Goal: Information Seeking & Learning: Check status

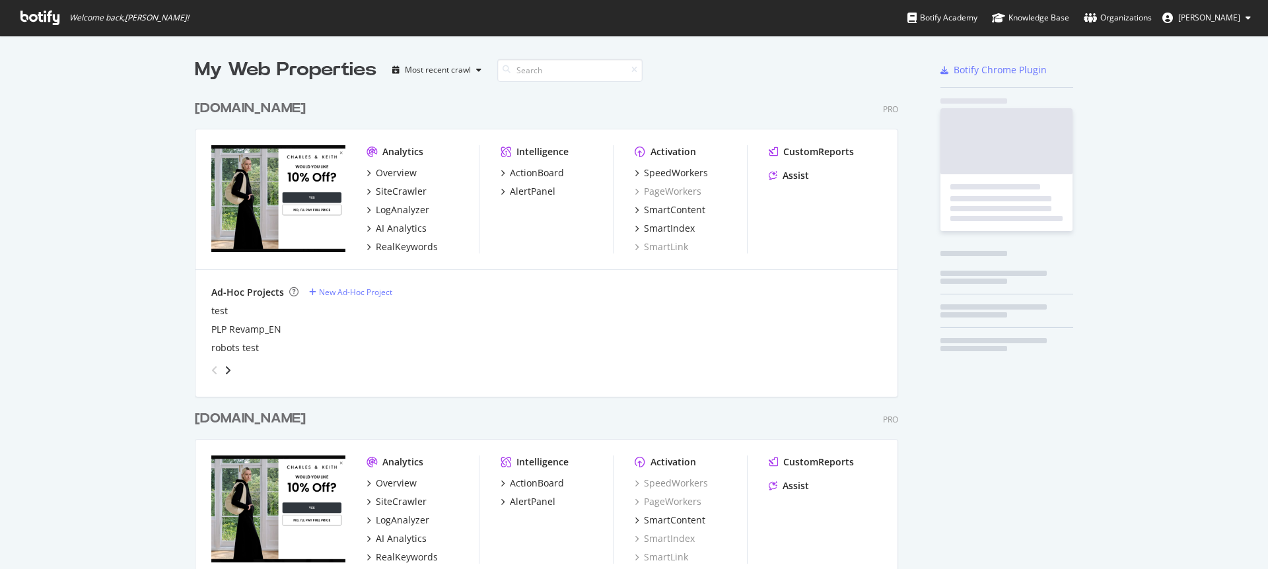
scroll to position [569, 1268]
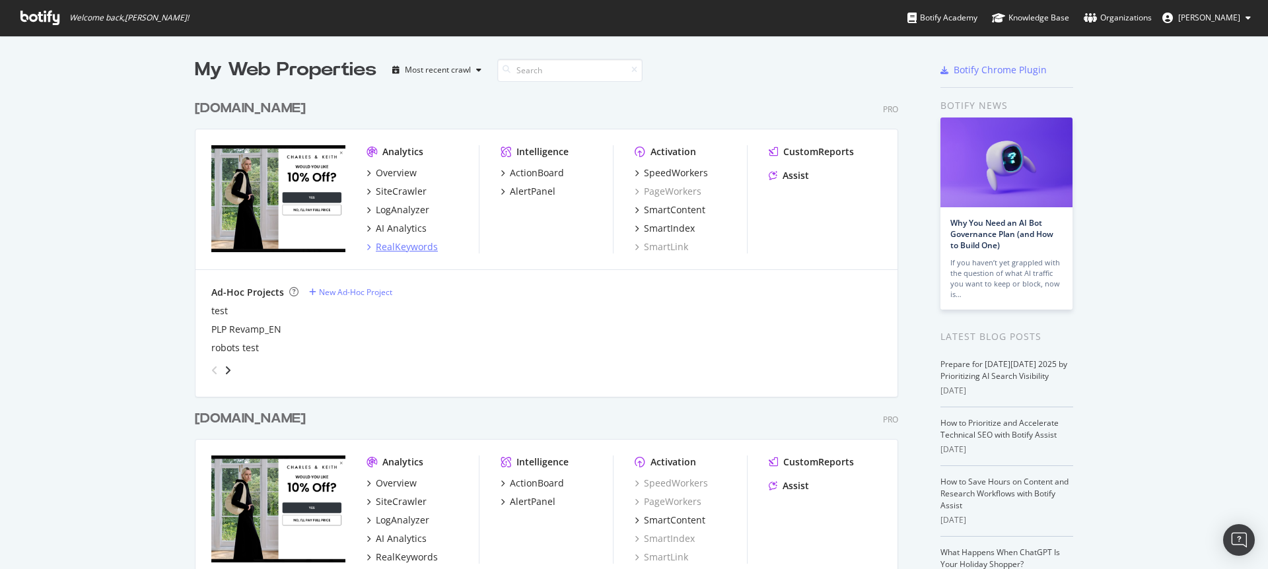
click at [415, 245] on div "RealKeywords" at bounding box center [407, 246] width 62 height 13
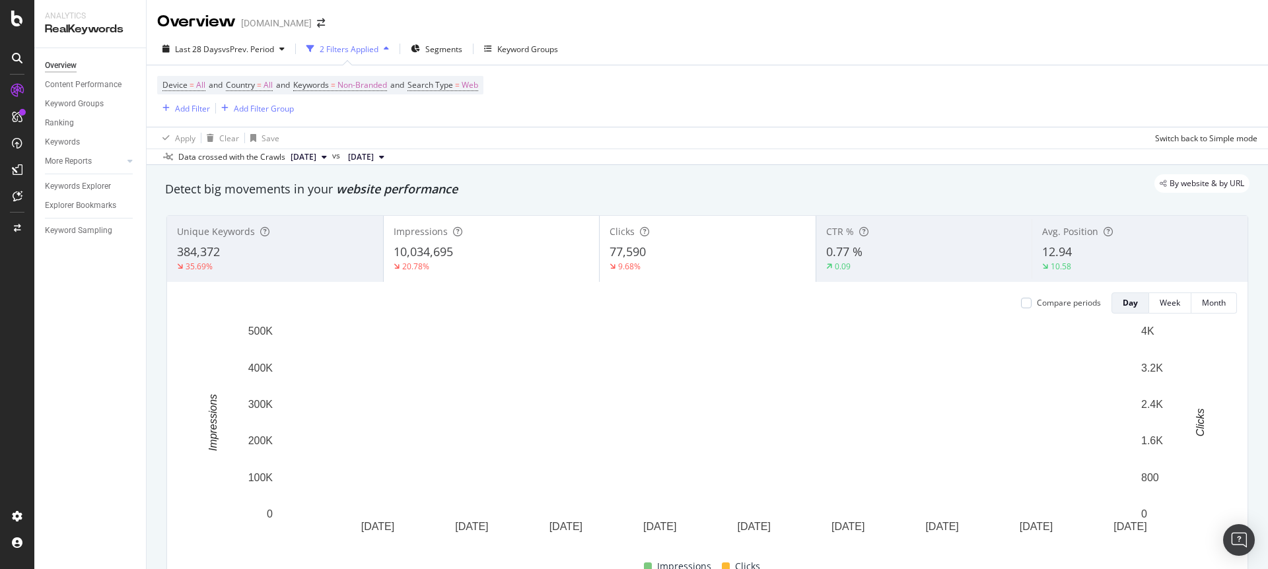
scroll to position [1, 0]
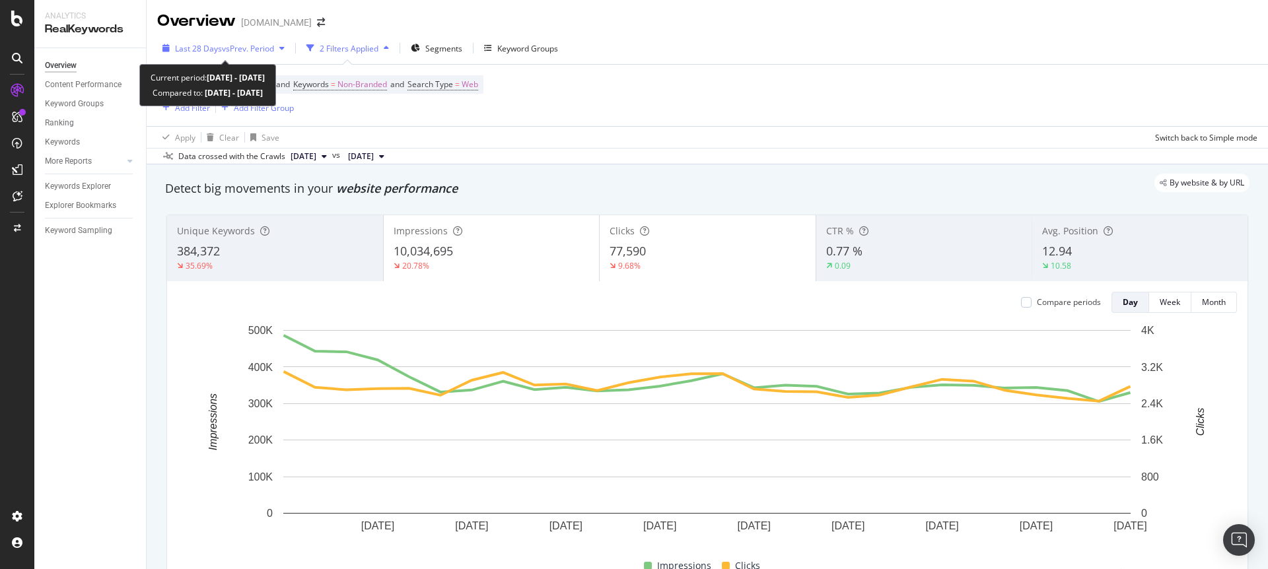
click at [222, 57] on div "Last 28 Days vs Prev. Period" at bounding box center [223, 48] width 133 height 20
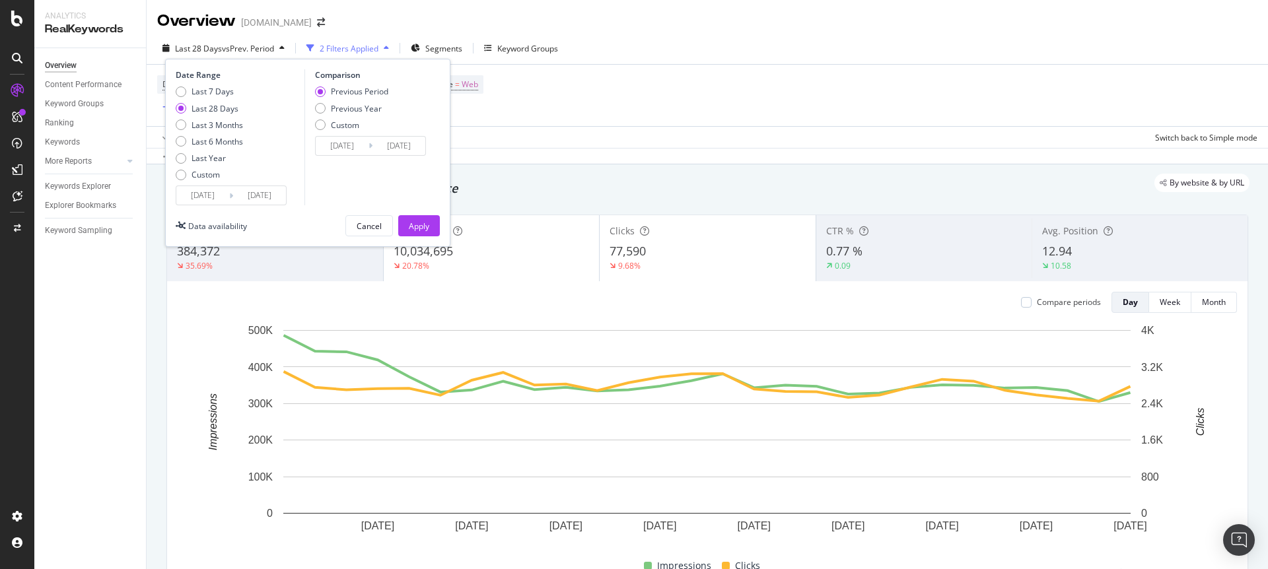
click at [261, 194] on input "[DATE]" at bounding box center [259, 195] width 53 height 18
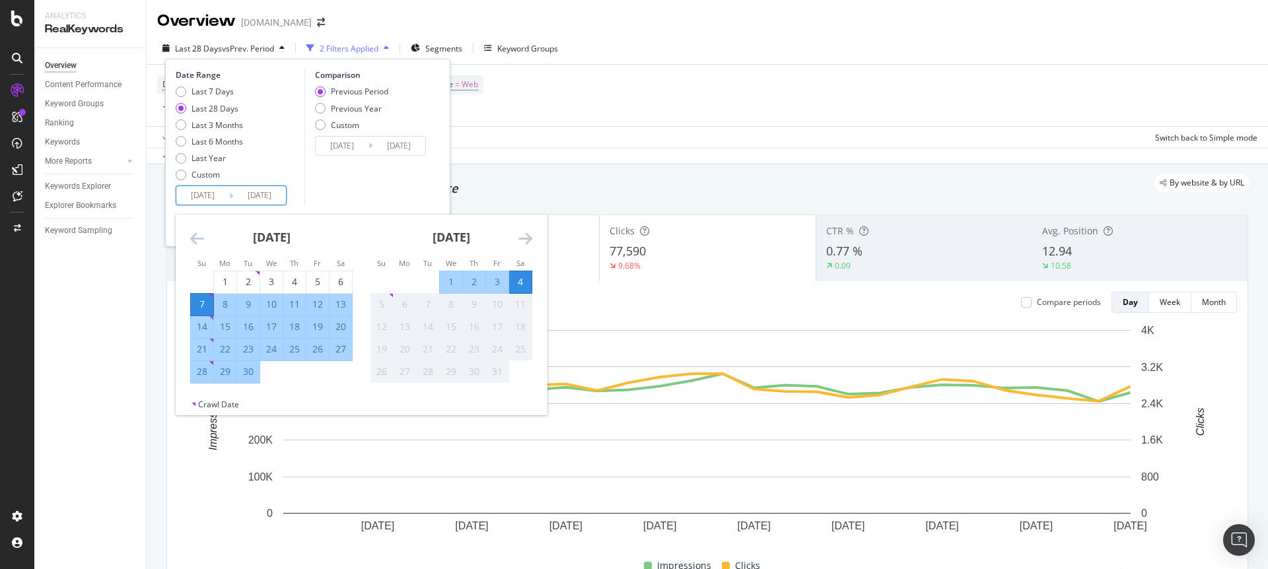
scroll to position [4, 0]
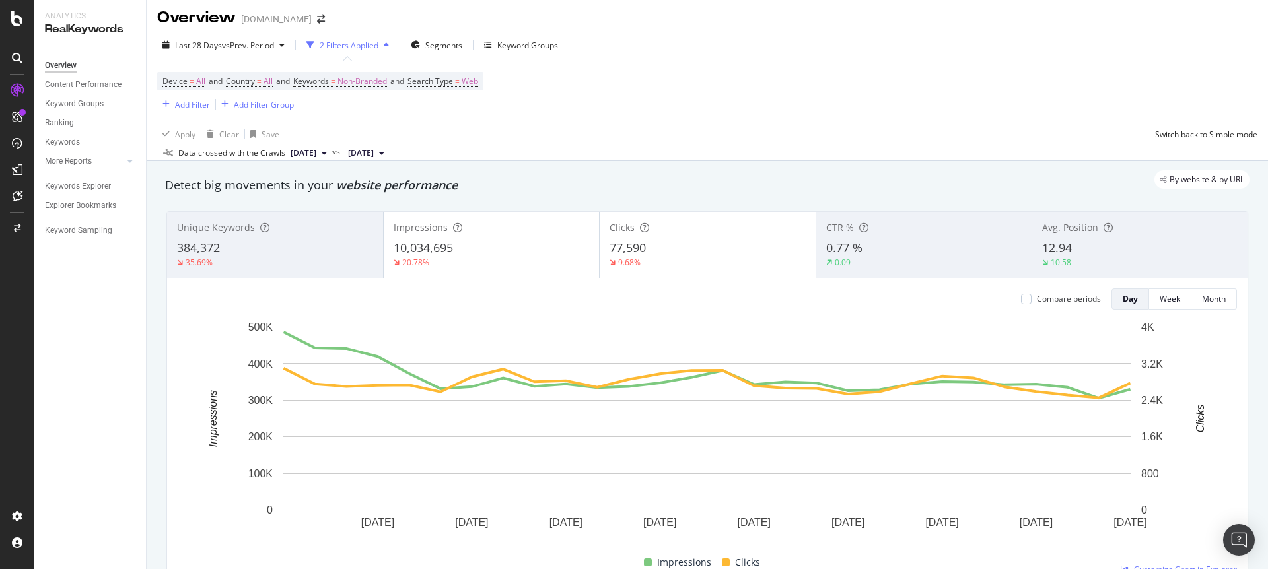
drag, startPoint x: 976, startPoint y: 131, endPoint x: 983, endPoint y: 142, distance: 12.8
click at [976, 131] on div "Apply Clear Save Switch back to Simple mode" at bounding box center [708, 134] width 1122 height 22
